Goal: Task Accomplishment & Management: Use online tool/utility

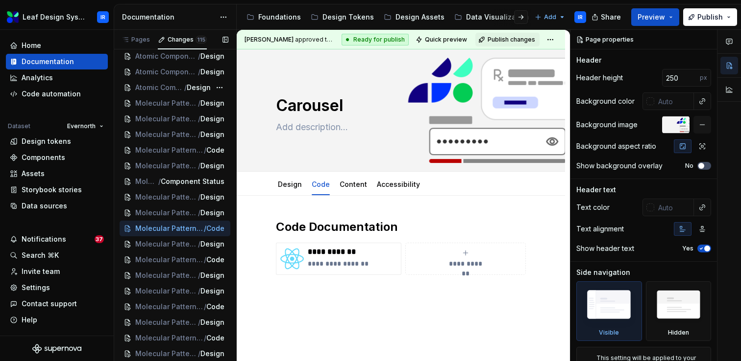
scroll to position [1560, 0]
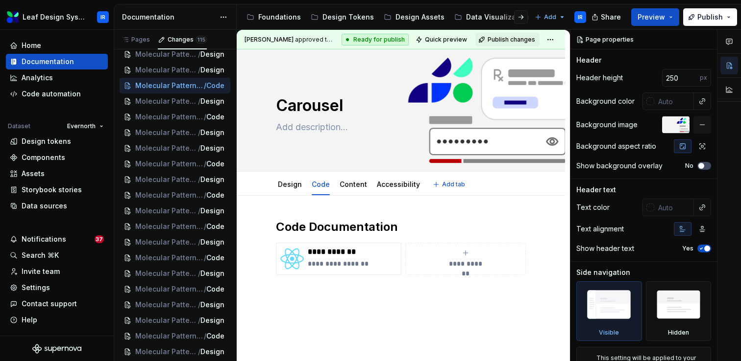
type textarea "*"
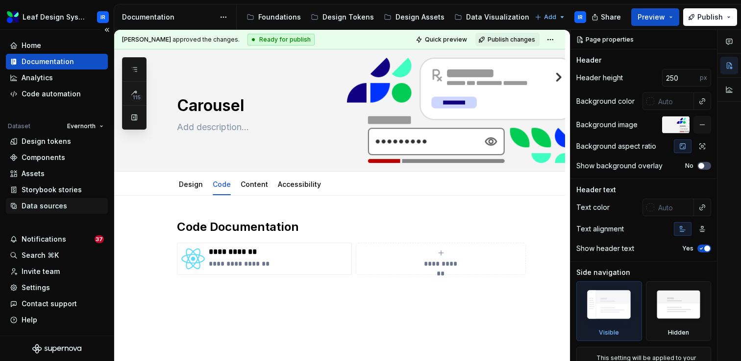
scroll to position [0, 0]
click at [131, 121] on button "button" at bounding box center [134, 118] width 18 height 18
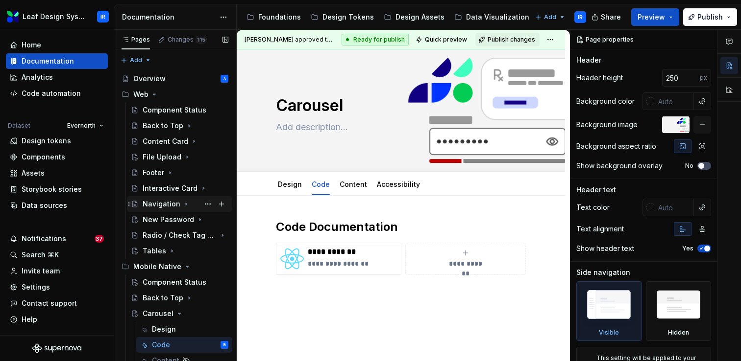
scroll to position [162, 0]
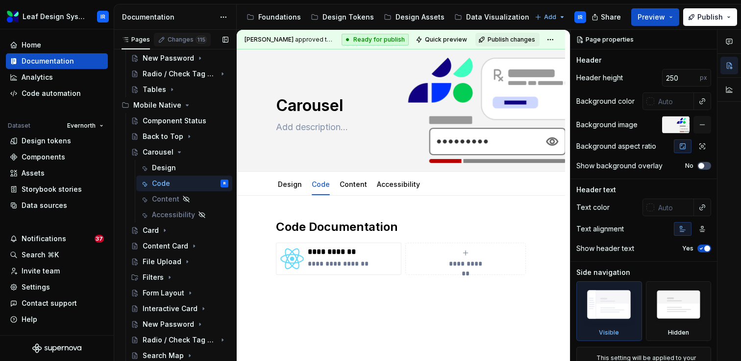
click at [187, 39] on div "Changes 115" at bounding box center [186, 40] width 39 height 8
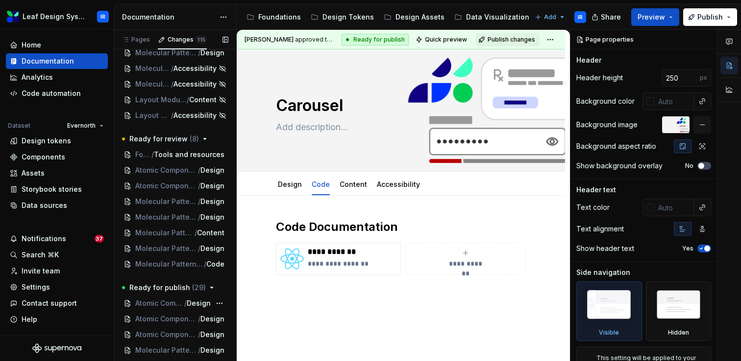
scroll to position [1088, 0]
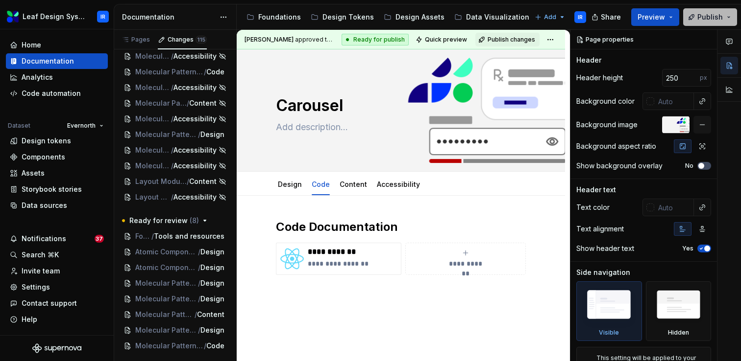
click at [728, 17] on button "Publish" at bounding box center [710, 17] width 54 height 18
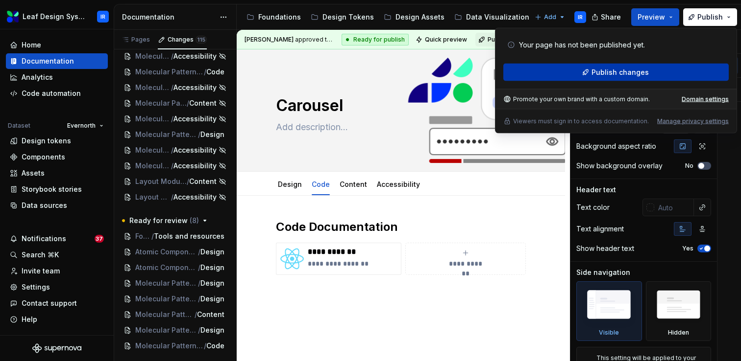
click at [638, 73] on span "Publish changes" at bounding box center [619, 73] width 57 height 10
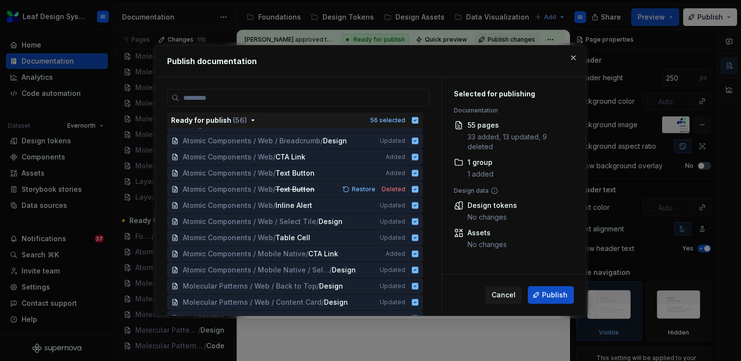
scroll to position [0, 0]
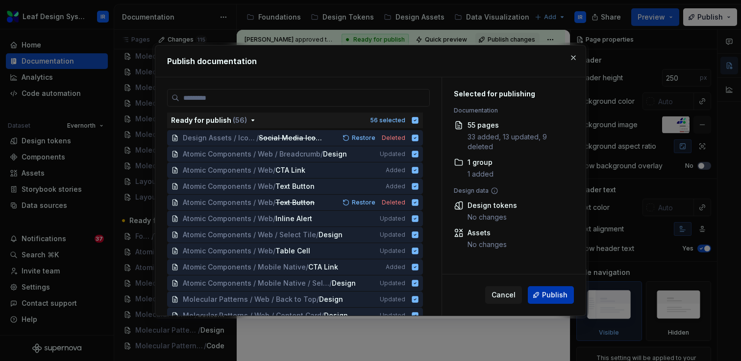
click at [548, 299] on span "Publish" at bounding box center [554, 295] width 25 height 10
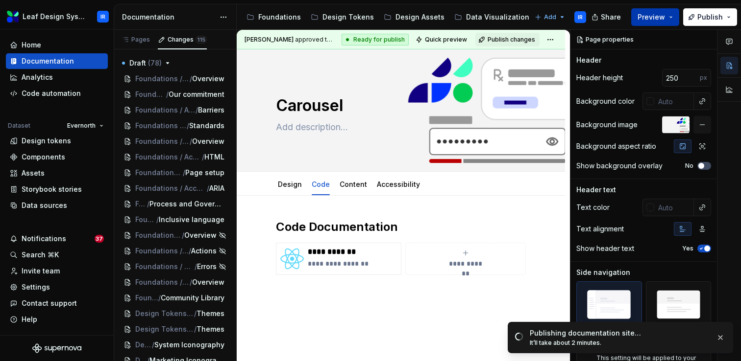
click at [671, 19] on button "Preview" at bounding box center [655, 17] width 48 height 18
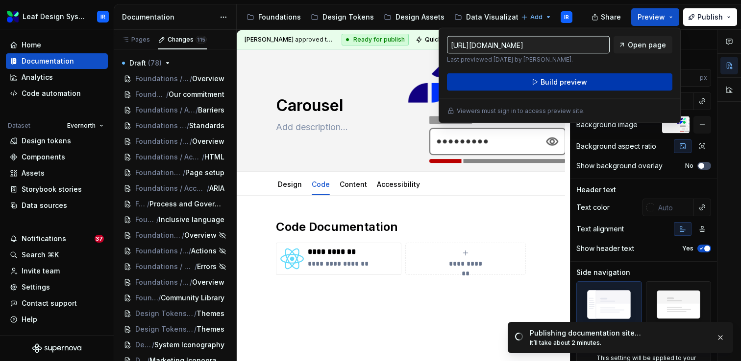
click at [598, 81] on button "Build preview" at bounding box center [559, 82] width 225 height 18
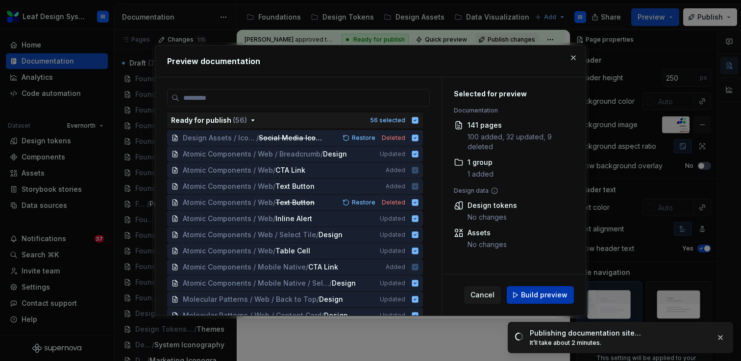
click at [533, 293] on span "Build preview" at bounding box center [544, 295] width 47 height 10
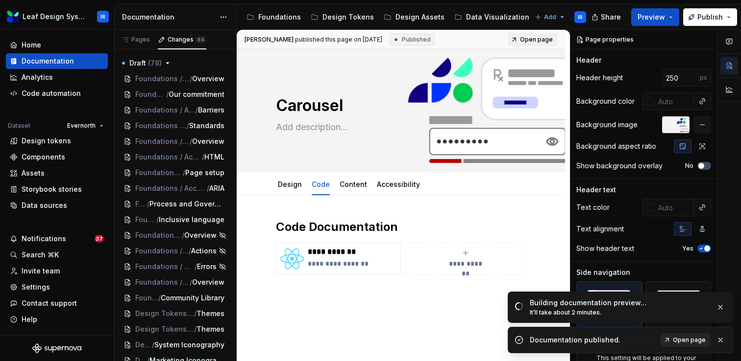
click at [691, 337] on span "Open page" at bounding box center [688, 340] width 33 height 8
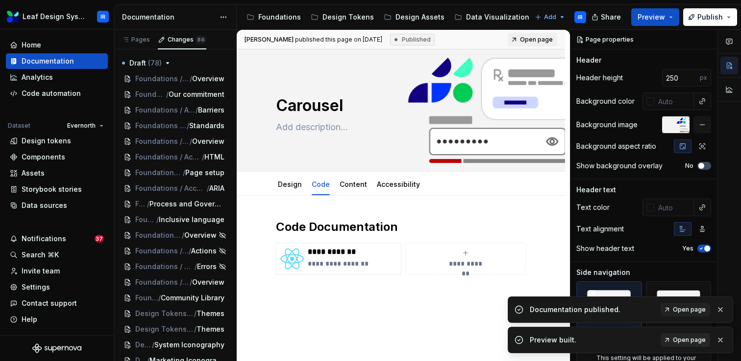
click at [682, 342] on span "Open page" at bounding box center [688, 340] width 33 height 8
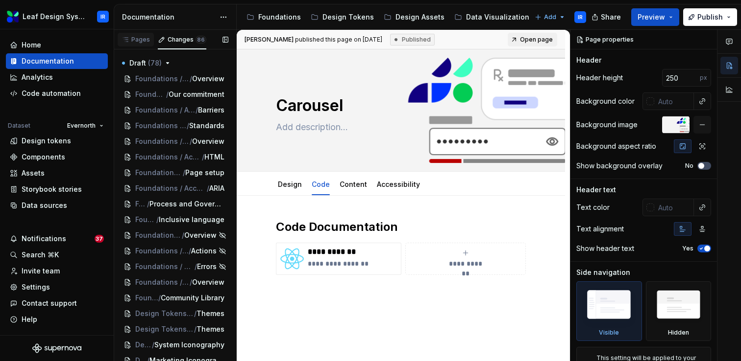
click at [136, 45] on div "Pages" at bounding box center [136, 40] width 36 height 14
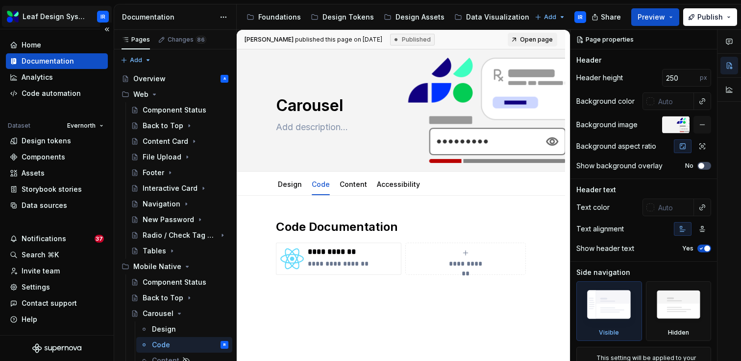
type textarea "*"
